Goal: Task Accomplishment & Management: Manage account settings

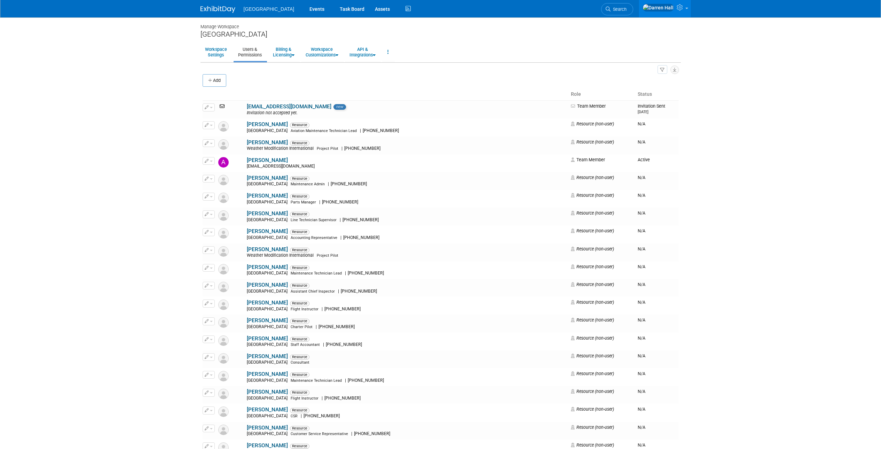
click at [219, 36] on div "[GEOGRAPHIC_DATA]" at bounding box center [441, 34] width 481 height 9
click at [224, 34] on div "[GEOGRAPHIC_DATA]" at bounding box center [441, 34] width 481 height 9
click at [220, 9] on img at bounding box center [218, 9] width 35 height 7
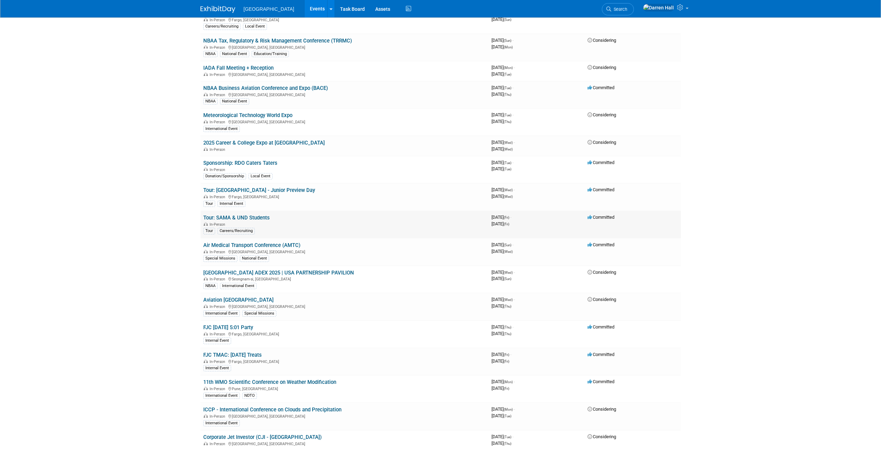
scroll to position [266, 0]
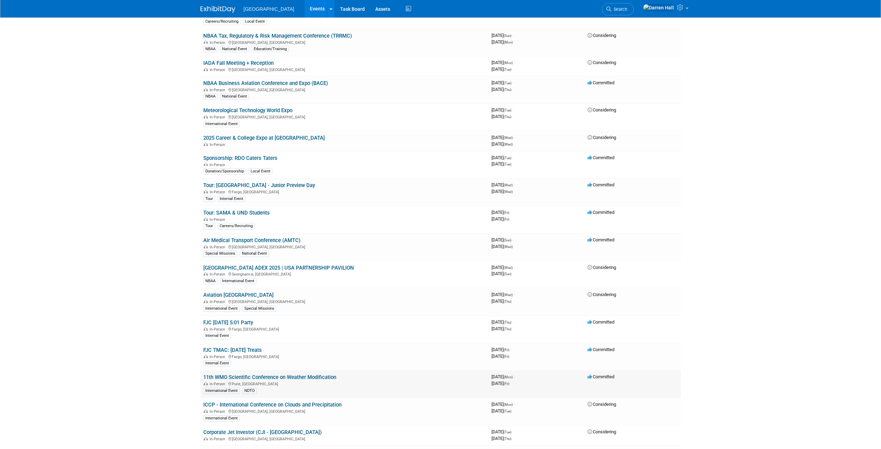
click at [254, 377] on link "11th WMO Scientific Conference on Weather Modification" at bounding box center [269, 377] width 133 height 6
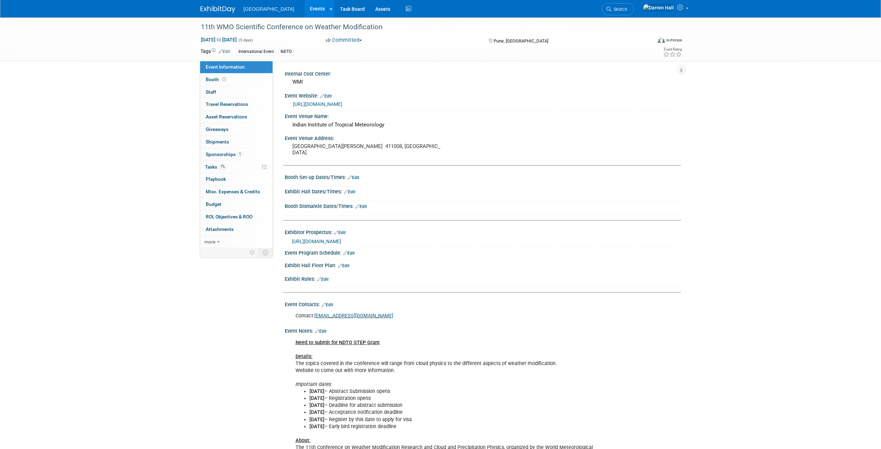
click at [230, 67] on span "Event Information" at bounding box center [225, 67] width 39 height 6
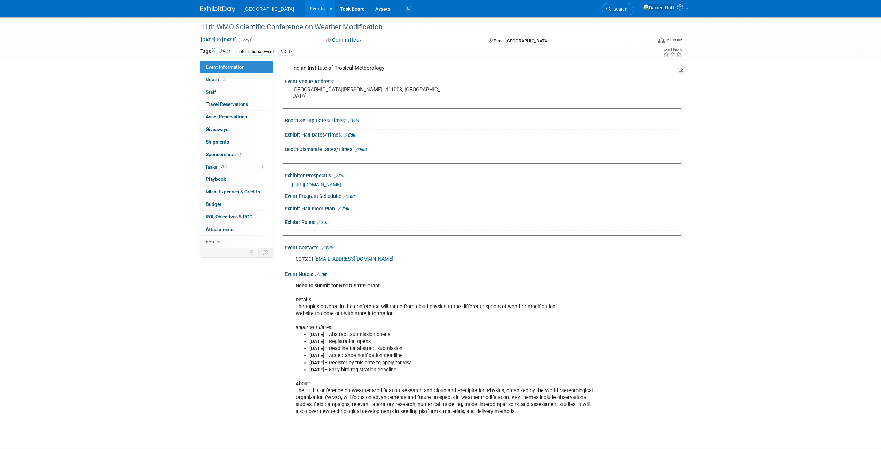
scroll to position [56, 0]
click at [353, 196] on link "Edit" at bounding box center [348, 196] width 11 height 5
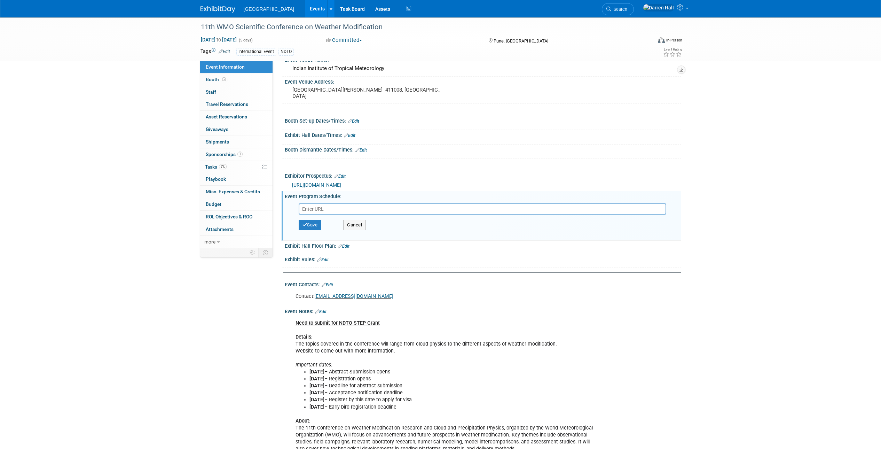
click at [337, 207] on input "text" at bounding box center [483, 208] width 368 height 11
click at [342, 207] on input "text" at bounding box center [483, 208] width 368 height 11
paste input "https://wmo-11scwxmod.tropmet.res.in/"
type input "https://wmo-11scwxmod.tropmet.res.in/"
click at [314, 225] on button "Save" at bounding box center [310, 225] width 23 height 10
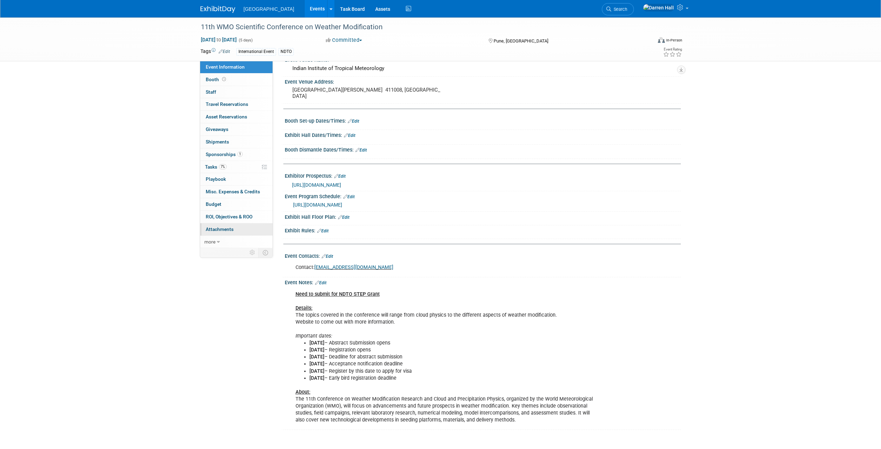
click at [220, 229] on span "Attachments 0" at bounding box center [220, 229] width 28 height 6
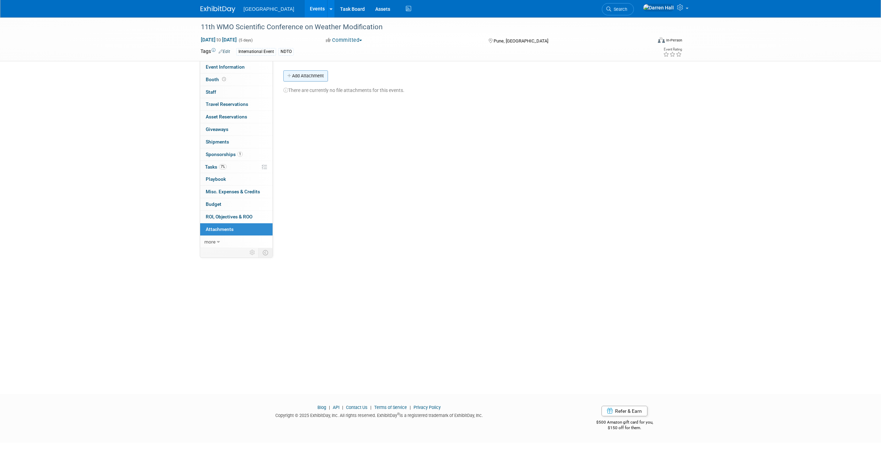
click at [309, 76] on button "Add Attachment" at bounding box center [305, 75] width 45 height 11
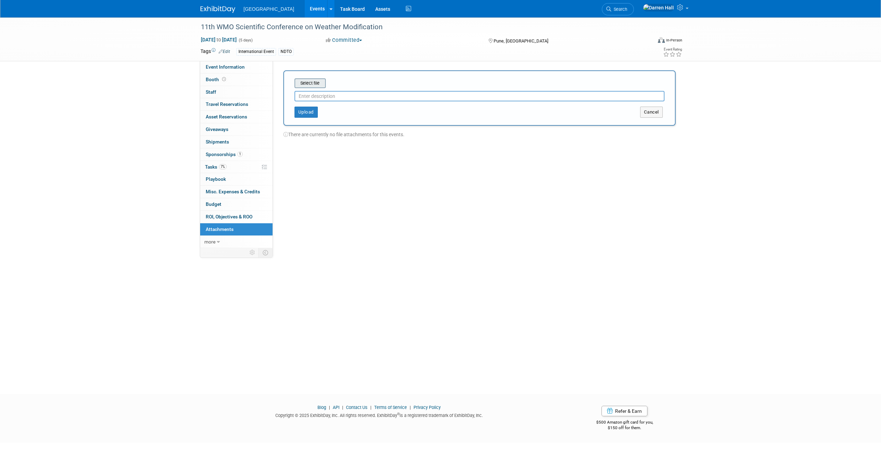
click at [314, 83] on input "file" at bounding box center [283, 83] width 83 height 8
click at [316, 95] on input "text" at bounding box center [480, 93] width 370 height 10
type input "WMO Conference Program Draft"
click at [304, 110] on button "Upload" at bounding box center [306, 109] width 23 height 11
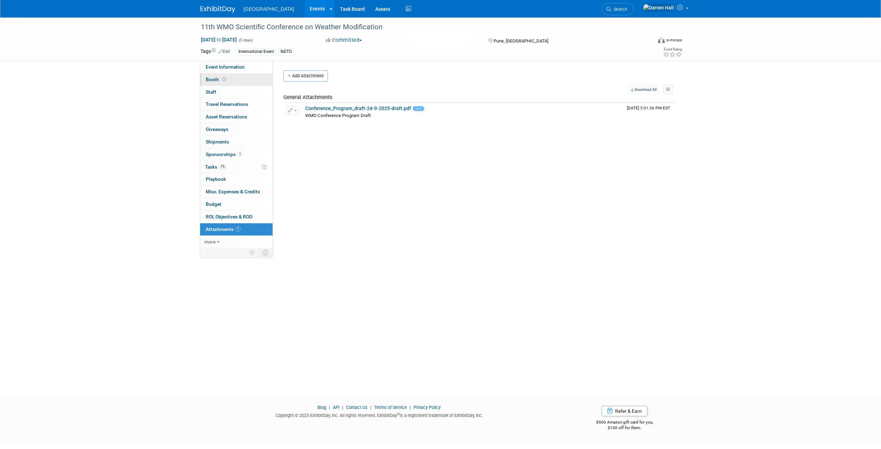
click at [214, 78] on span "Booth" at bounding box center [217, 80] width 22 height 6
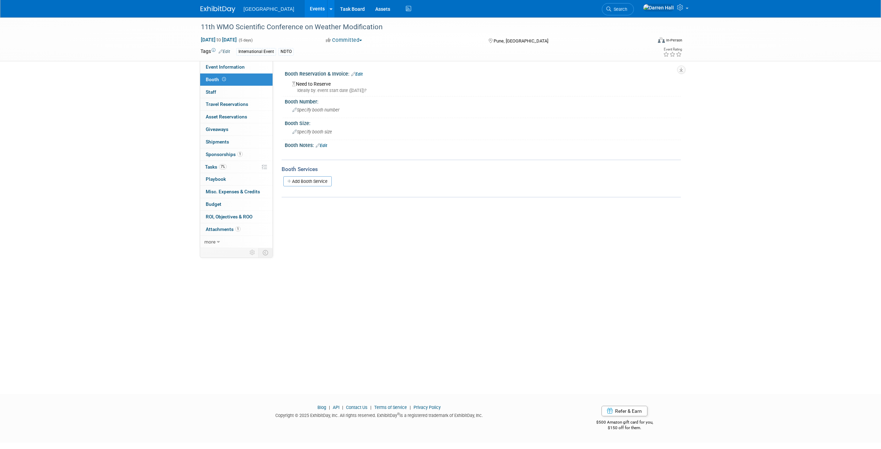
click at [361, 75] on link "Edit" at bounding box center [356, 74] width 11 height 5
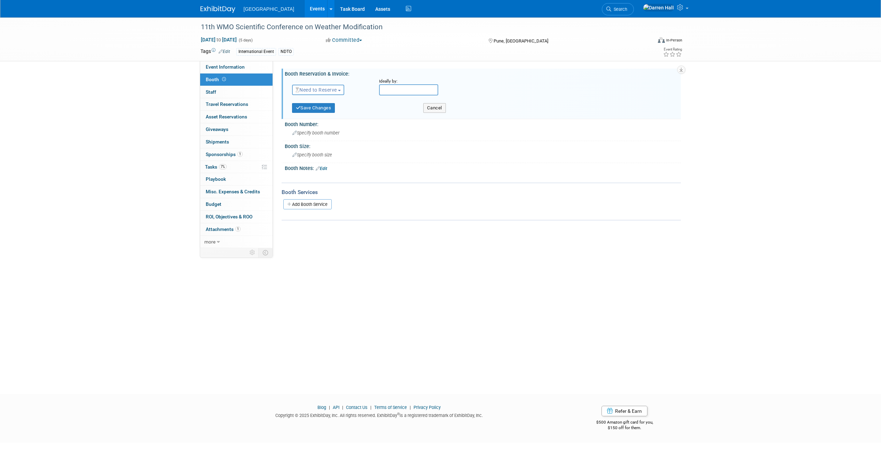
click at [337, 89] on span "Need to Reserve" at bounding box center [316, 90] width 41 height 6
click at [324, 109] on link "Reserved" at bounding box center [330, 112] width 75 height 10
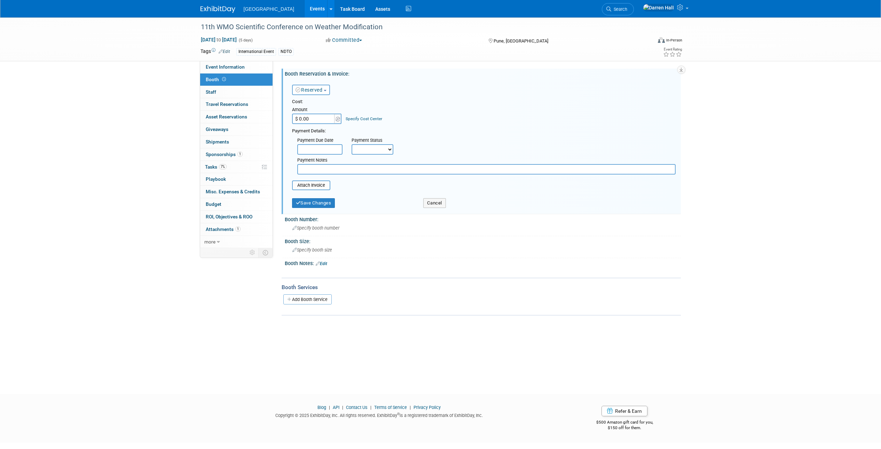
click at [321, 168] on input "text" at bounding box center [486, 169] width 379 height 10
type input "Included with sponsorship"
click at [326, 202] on button "Save Changes" at bounding box center [313, 203] width 43 height 10
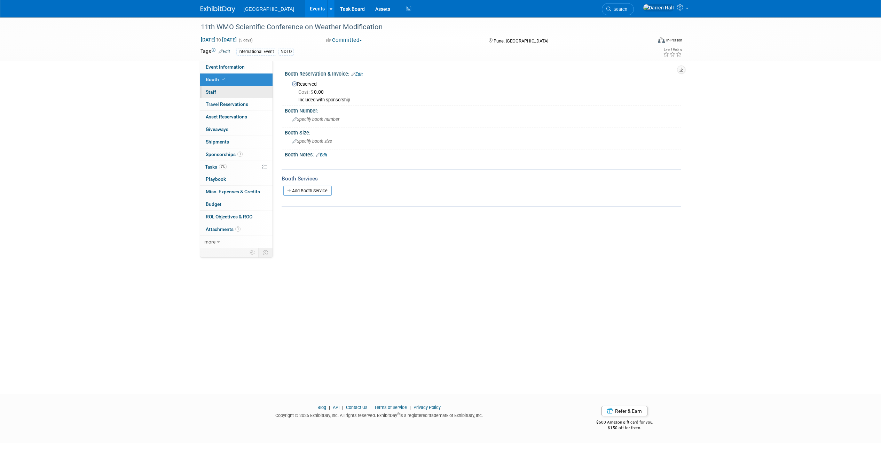
click at [214, 93] on span "Staff 0" at bounding box center [211, 92] width 10 height 6
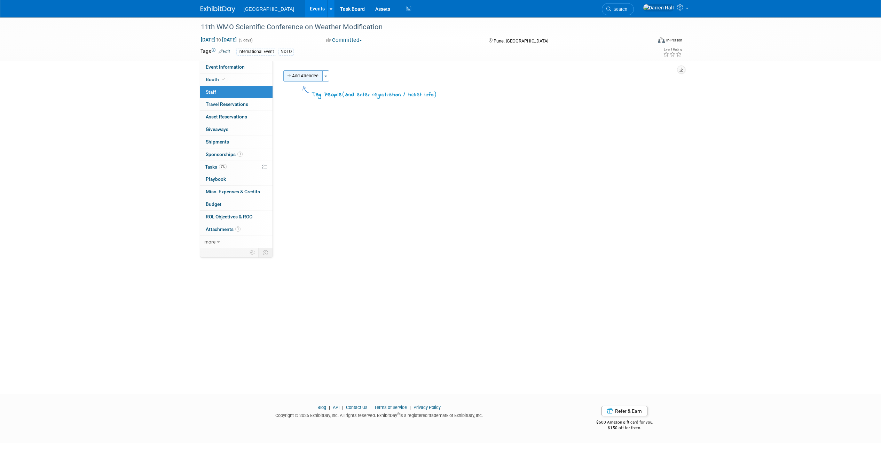
click at [294, 74] on button "Add Attendee" at bounding box center [302, 75] width 39 height 11
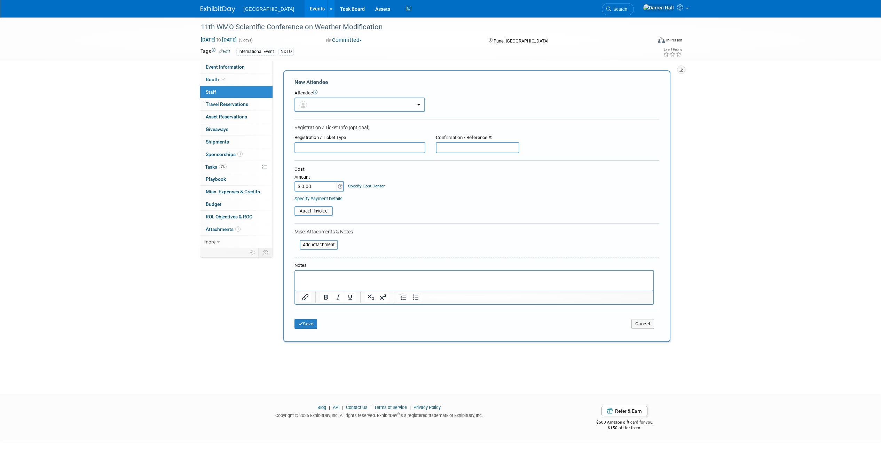
click at [404, 107] on button "button" at bounding box center [360, 105] width 131 height 14
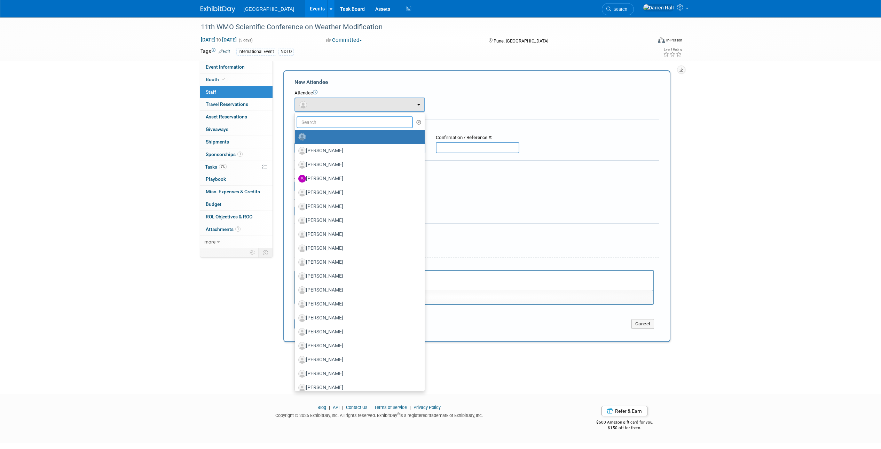
click at [351, 124] on input "text" at bounding box center [355, 122] width 117 height 12
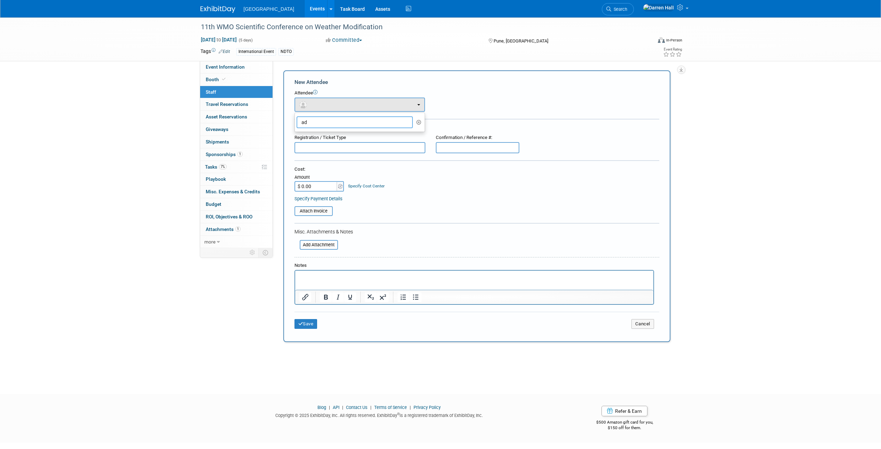
type input "a"
type input "k"
type input "c"
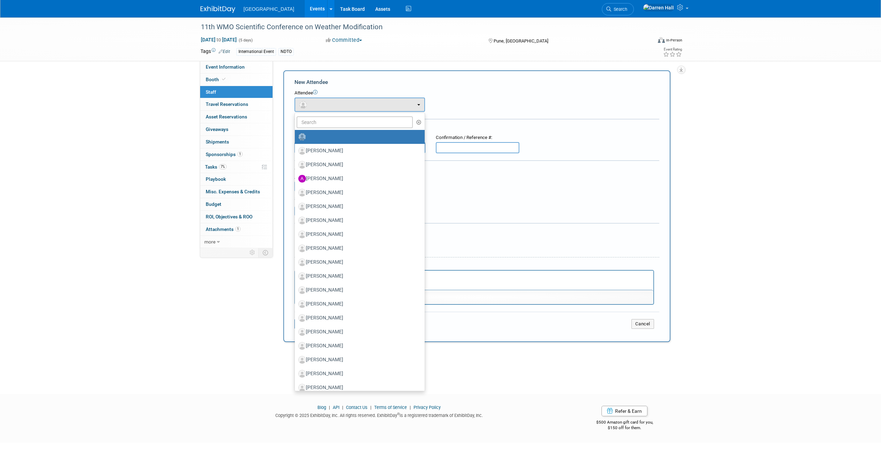
drag, startPoint x: 722, startPoint y: 85, endPoint x: 719, endPoint y: 84, distance: 3.6
click at [722, 85] on div "11th WMO Scientific Conference on Weather Modification Nov 3, 2025 to Nov 7, 20…" at bounding box center [440, 199] width 881 height 364
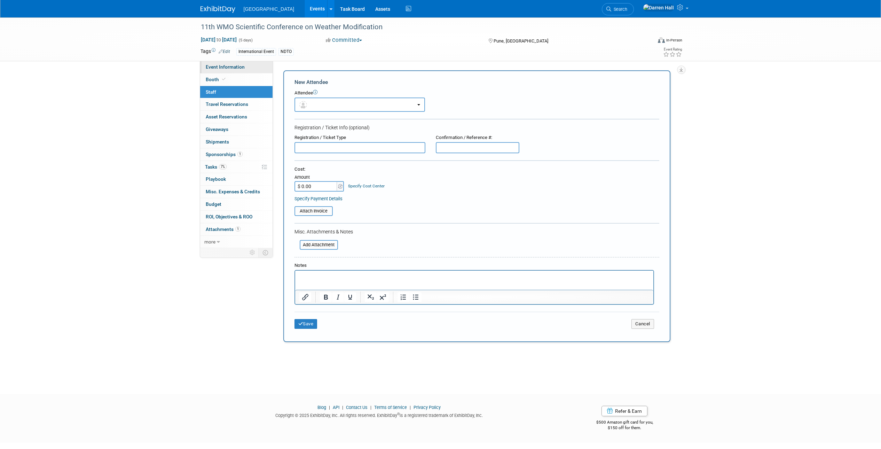
click at [226, 65] on span "Event Information" at bounding box center [225, 67] width 39 height 6
